Goal: Information Seeking & Learning: Understand process/instructions

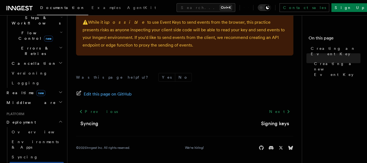
scroll to position [458, 0]
click at [78, 43] on div "⚠️ While it is possible to use Event Keys to send events from the browser, this…" at bounding box center [184, 32] width 217 height 43
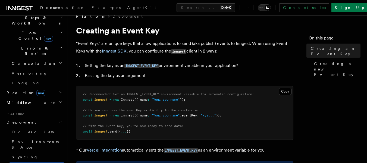
scroll to position [0, 0]
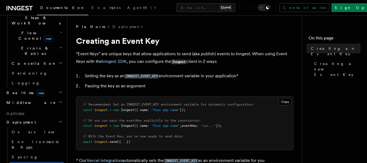
click at [176, 43] on h1 "Creating an Event Key" at bounding box center [184, 41] width 217 height 10
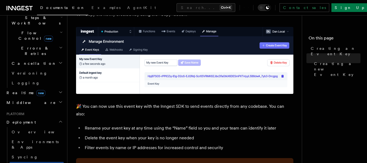
scroll to position [304, 0]
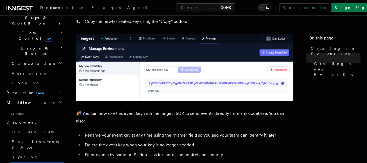
click at [190, 27] on article "Platform Deployment Creating an Event Key “Event Keys” are unique keys that all…" at bounding box center [186, 18] width 221 height 596
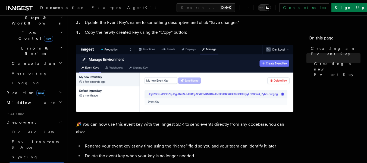
scroll to position [272, 0]
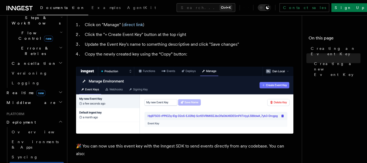
click at [232, 58] on li "Copy the newly created key using the “Copy” button:" at bounding box center [188, 54] width 210 height 8
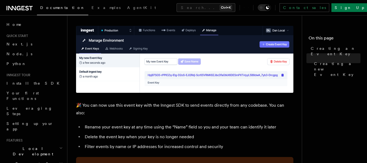
scroll to position [322, 0]
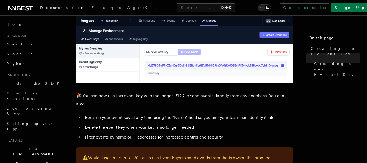
click at [213, 92] on p "🎉 You can now use this event key with the Inngest SDK to send events directly f…" at bounding box center [184, 99] width 217 height 15
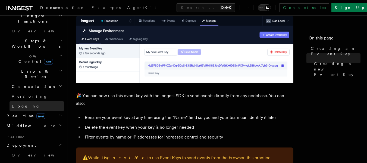
scroll to position [217, 0]
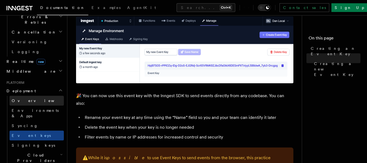
click at [24, 98] on span "Overview" at bounding box center [40, 100] width 56 height 4
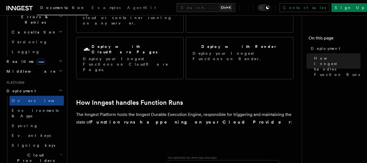
scroll to position [27, 0]
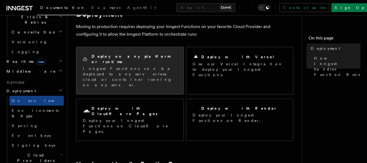
click at [143, 66] on p "Inngest Functions can be deployed to any serverless cloud or container running …" at bounding box center [130, 77] width 94 height 22
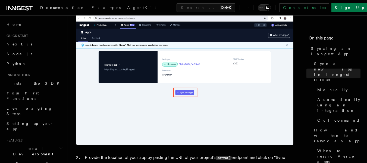
scroll to position [274, 0]
